Goal: Task Accomplishment & Management: Manage account settings

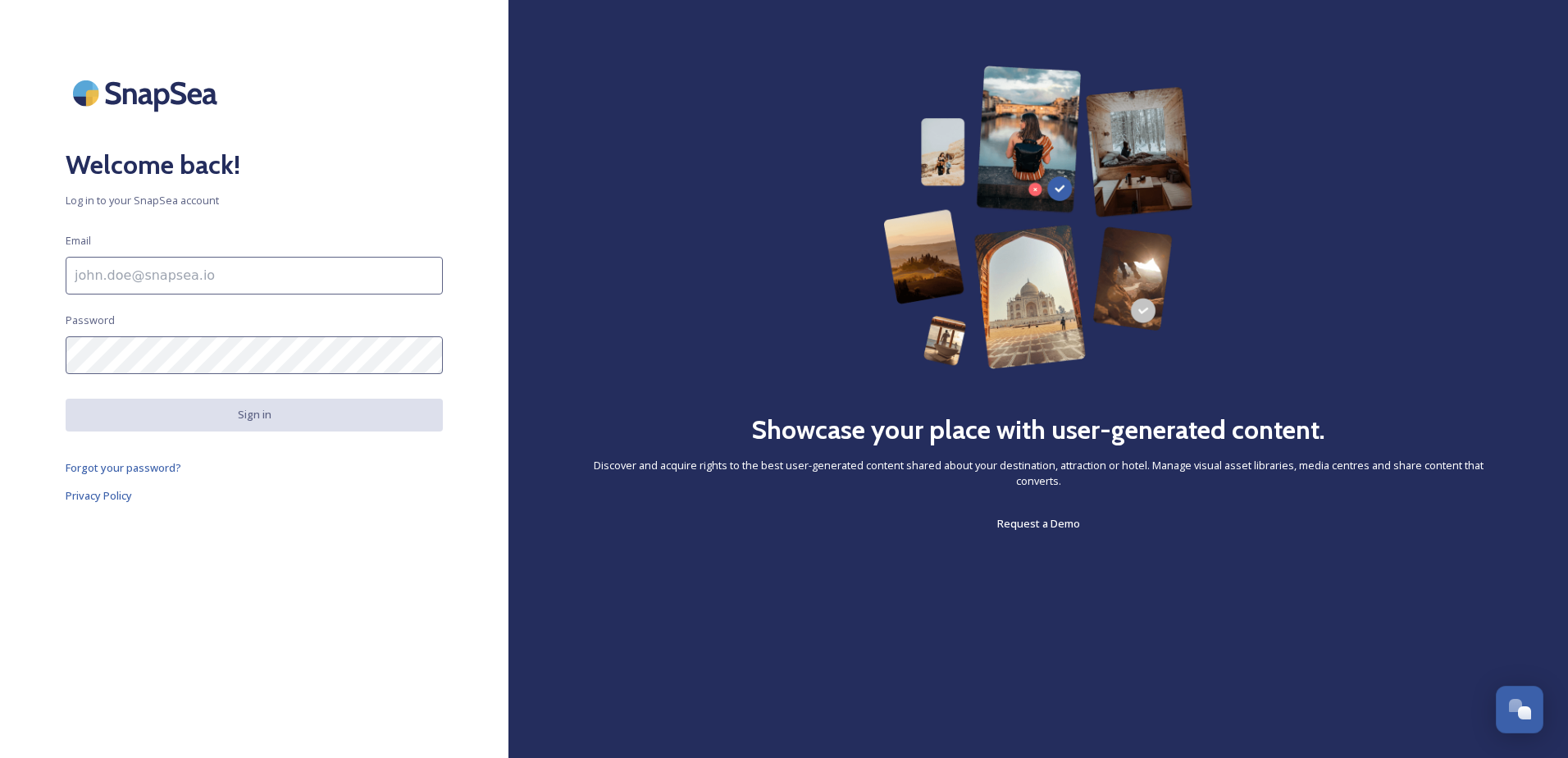
click at [160, 279] on input at bounding box center [254, 275] width 377 height 38
type input "[EMAIL_ADDRESS][PERSON_NAME][DOMAIN_NAME][PERSON_NAME]"
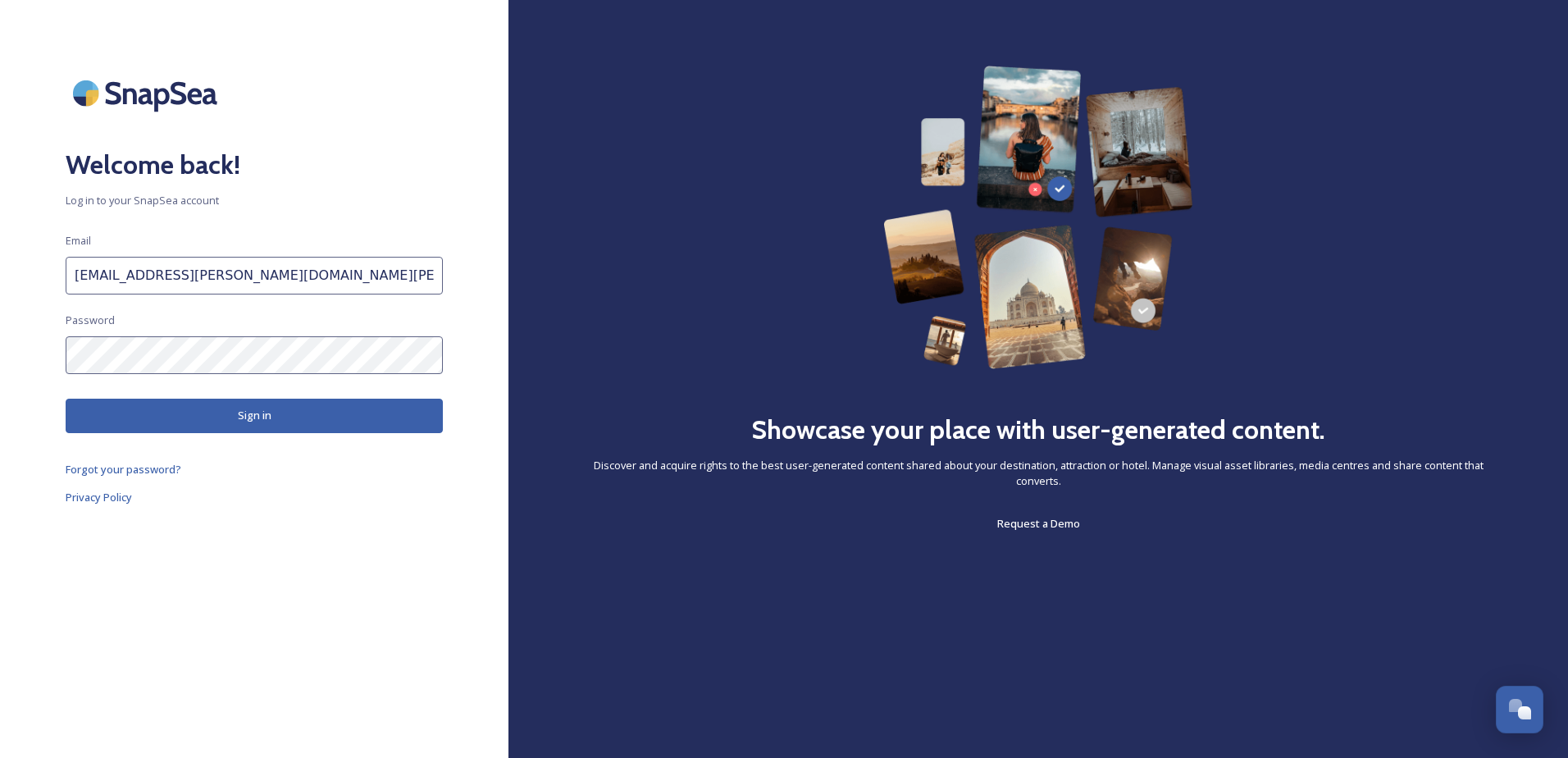
click at [334, 404] on button "Sign in" at bounding box center [254, 415] width 377 height 33
click at [787, 413] on h2 "Showcase your place with user-generated content." at bounding box center [1037, 429] width 574 height 40
drag, startPoint x: 775, startPoint y: 431, endPoint x: 791, endPoint y: 435, distance: 16.5
click at [791, 435] on h2 "Showcase your place with user-generated content." at bounding box center [1037, 429] width 574 height 40
click at [792, 436] on h2 "Showcase your place with user-generated content." at bounding box center [1037, 429] width 574 height 40
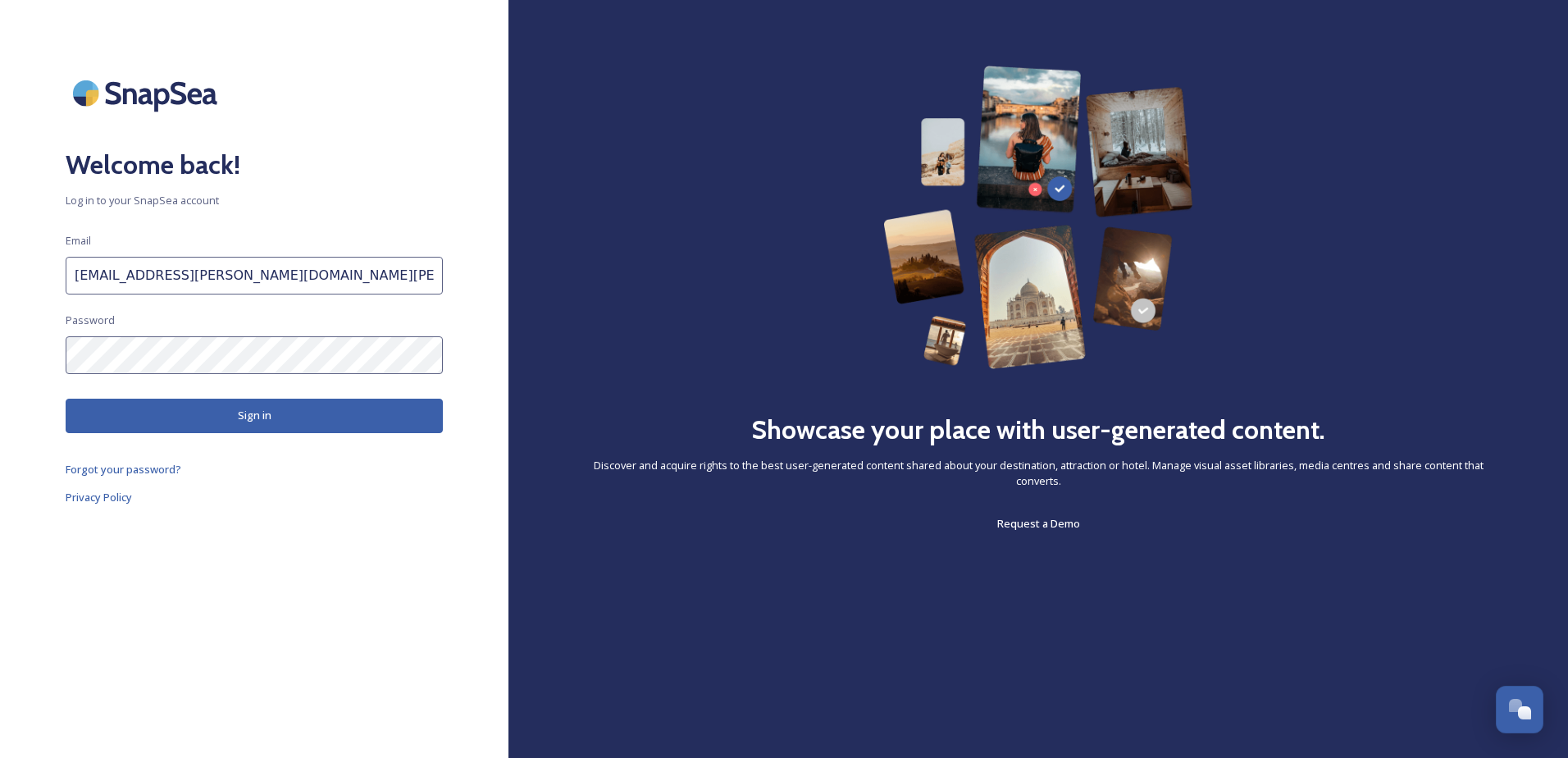
click at [314, 404] on button "Sign in" at bounding box center [254, 415] width 377 height 33
click at [313, 403] on button "Sign in" at bounding box center [254, 415] width 377 height 33
click at [244, 410] on button "Sign in" at bounding box center [254, 415] width 377 height 33
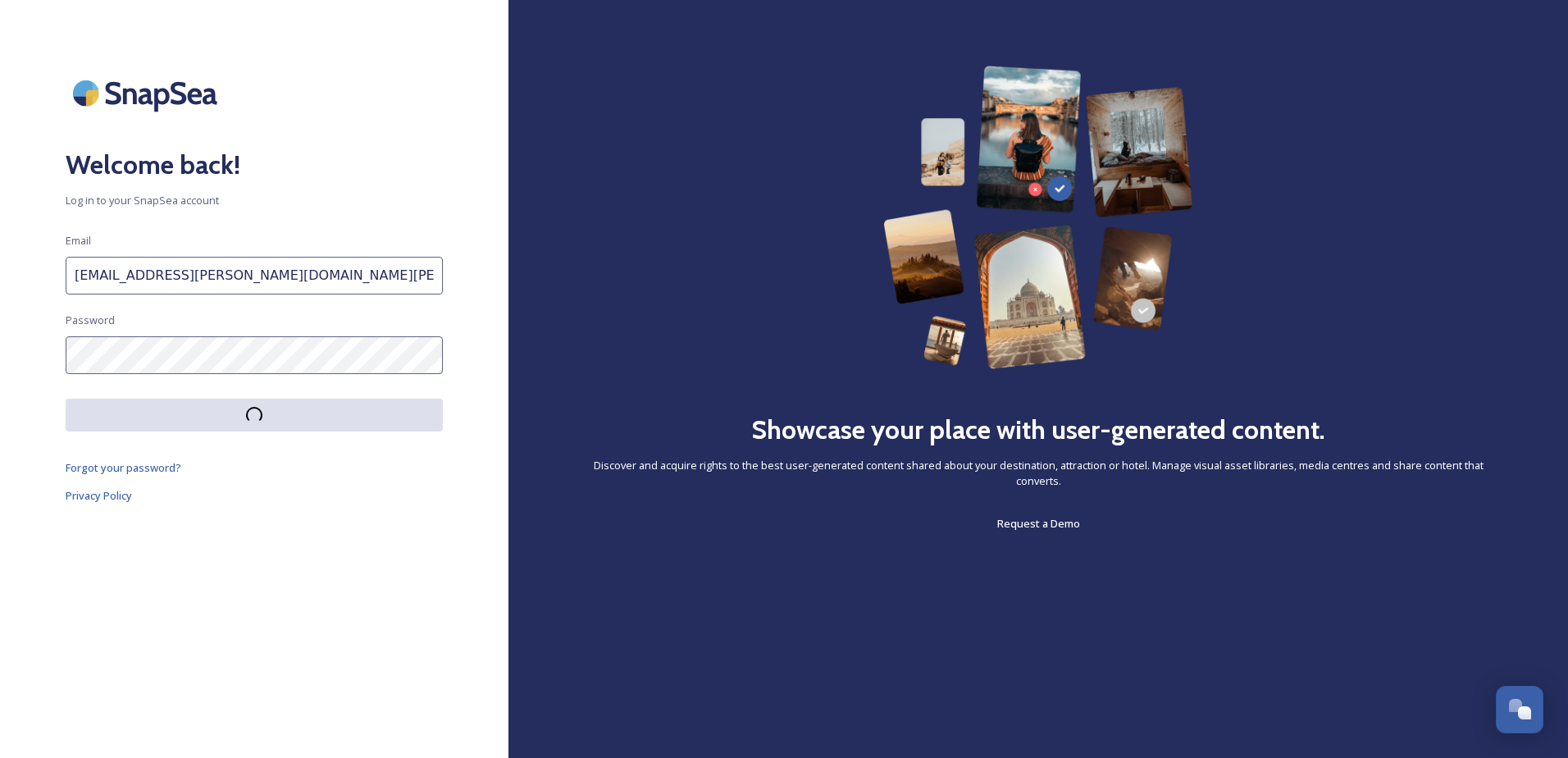
click at [244, 410] on button at bounding box center [254, 414] width 377 height 33
click at [117, 255] on div "Welcome back! Log in to your SnapSea account Email Password Sign in Forgot your…" at bounding box center [254, 378] width 509 height 627
click at [120, 269] on input at bounding box center [254, 275] width 377 height 38
type input "[EMAIL_ADDRESS][PERSON_NAME][DOMAIN_NAME][PERSON_NAME]"
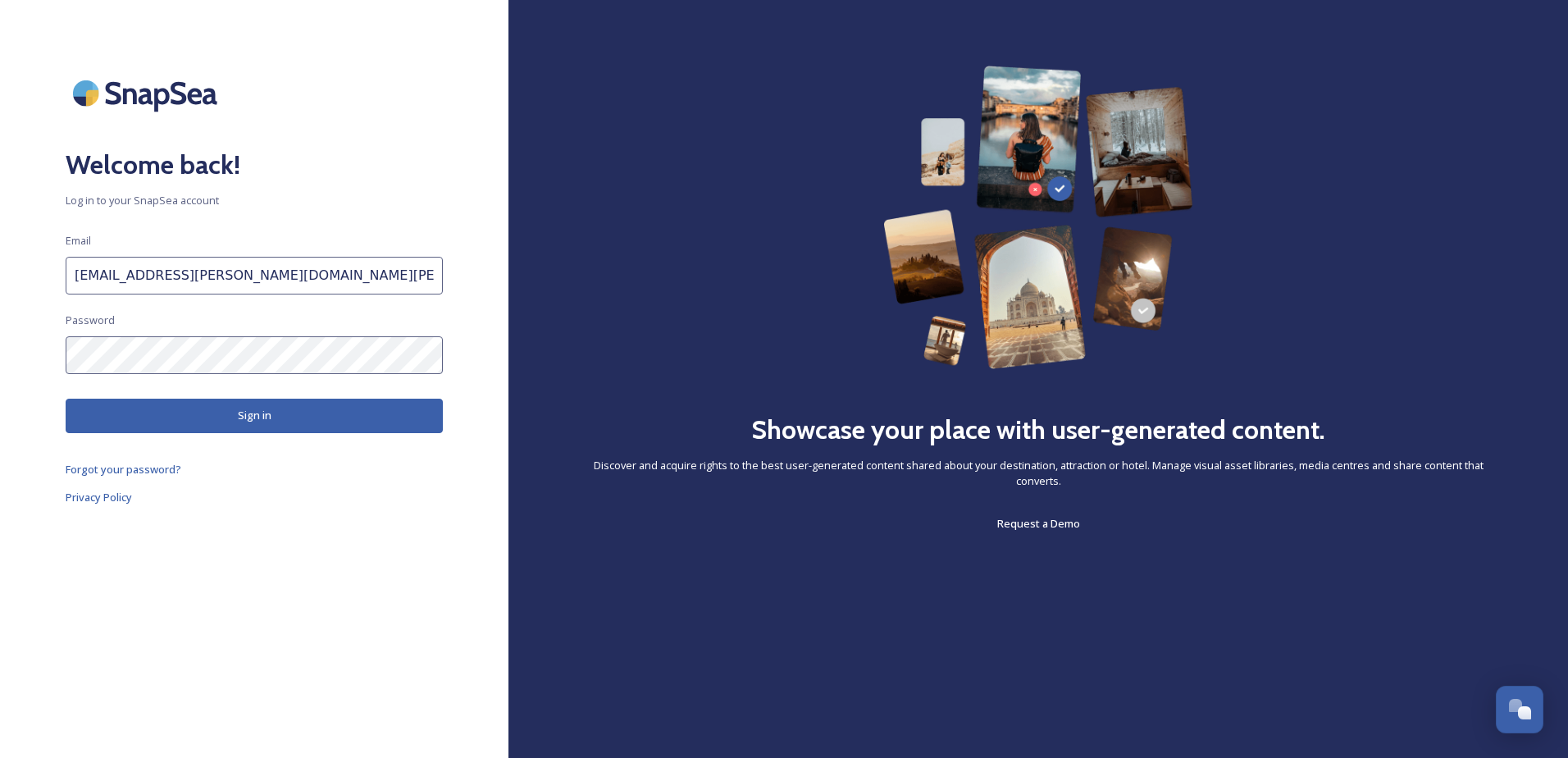
click at [313, 412] on button "Sign in" at bounding box center [254, 415] width 377 height 33
